Goal: Task Accomplishment & Management: Manage account settings

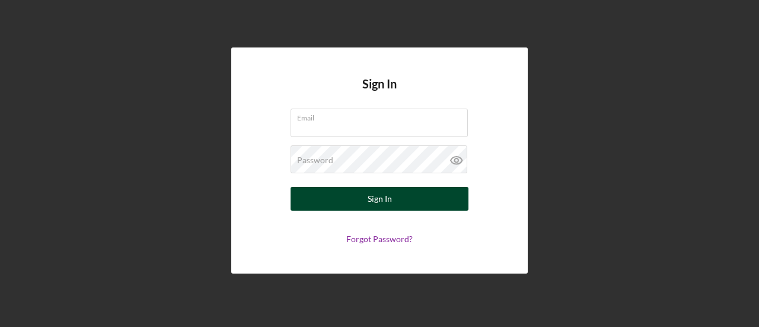
type input "[PERSON_NAME][EMAIL_ADDRESS][DOMAIN_NAME]"
click at [320, 197] on button "Sign In" at bounding box center [380, 199] width 178 height 24
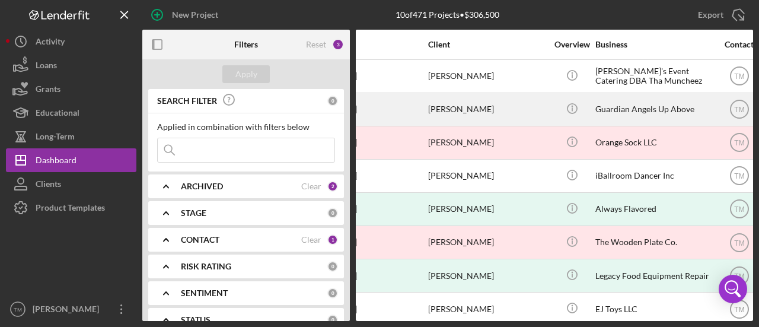
scroll to position [0, 48]
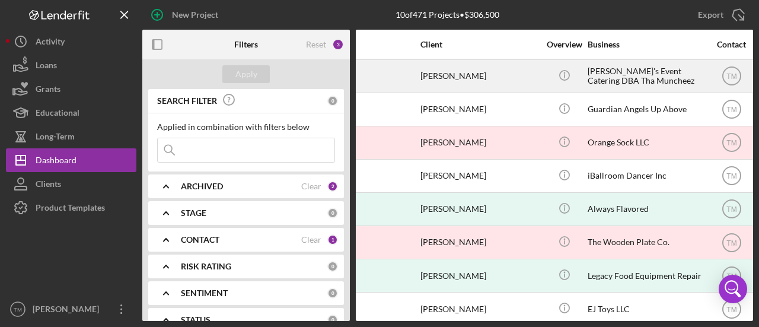
click at [629, 71] on div "[PERSON_NAME]'s Event Catering DBA Tha Muncheez" at bounding box center [647, 75] width 119 height 31
